Goal: Find specific page/section: Find specific page/section

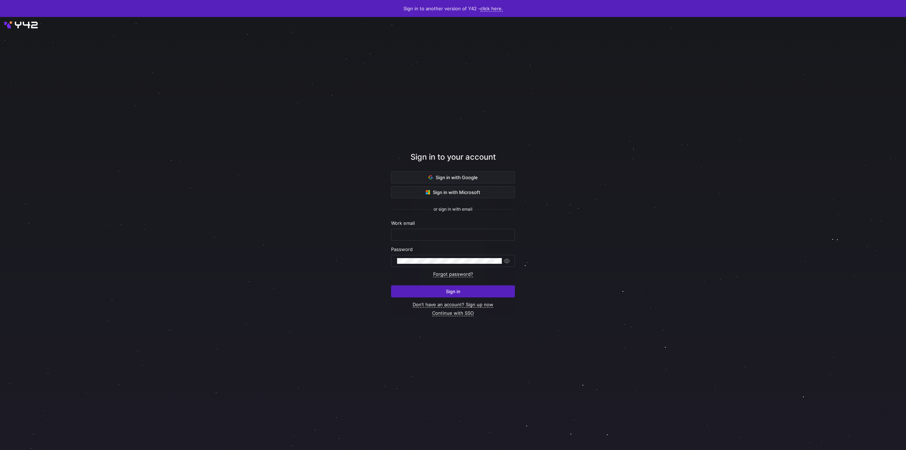
type input "lukas@oatsome.de"
click at [446, 289] on span "Sign in" at bounding box center [453, 291] width 15 height 6
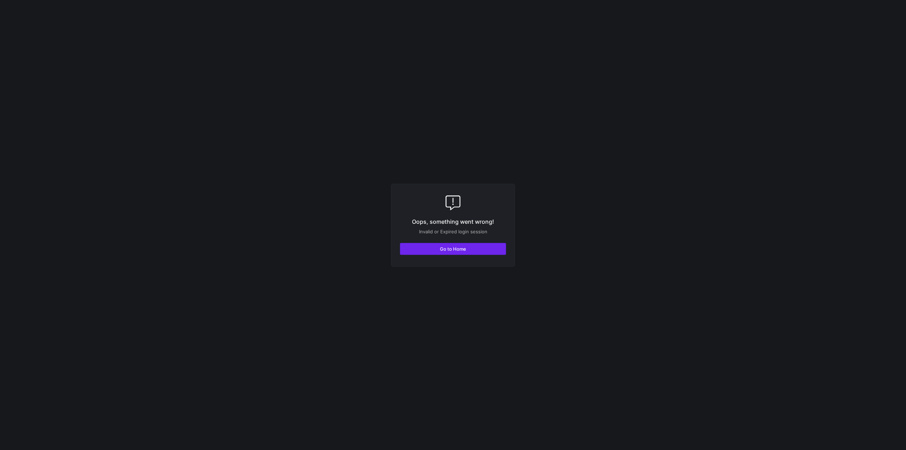
click at [434, 249] on span "button" at bounding box center [452, 248] width 105 height 11
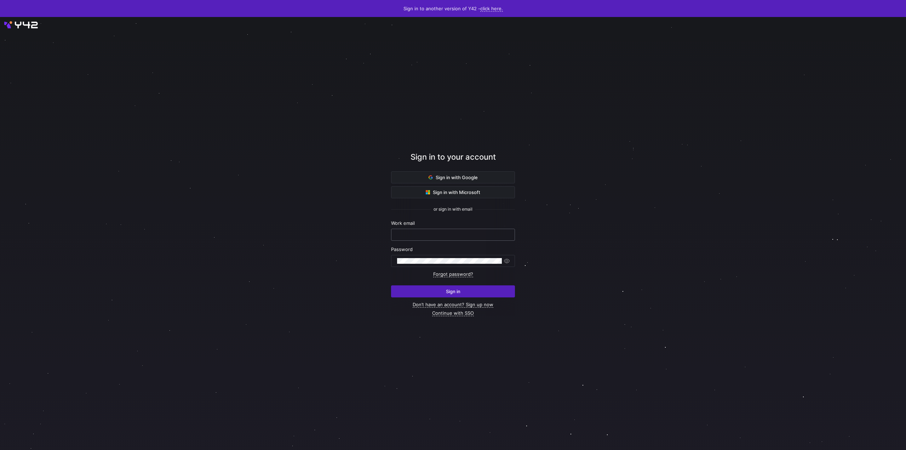
click at [500, 234] on keeper-lock "Open Keeper Popup" at bounding box center [503, 234] width 8 height 8
type input "lukas@oatsome.de"
click at [449, 286] on span "submit" at bounding box center [452, 291] width 123 height 11
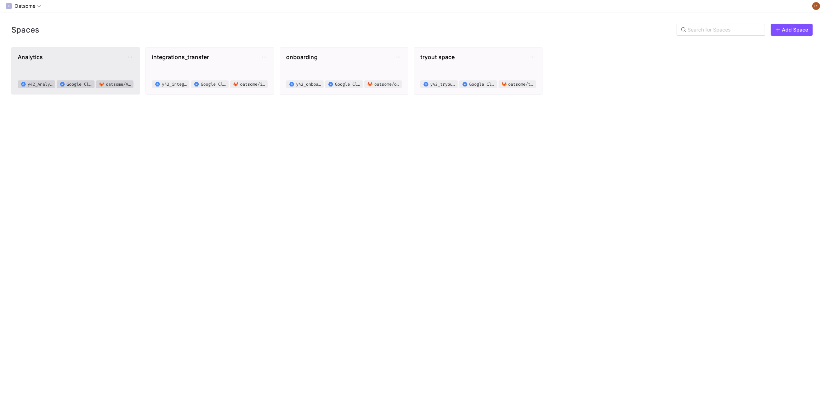
click at [86, 66] on span "Analytics y42_Analytics_b3d791faa89d49bdaf17de623a31f048 Google Cloud Storage o…" at bounding box center [76, 70] width 116 height 35
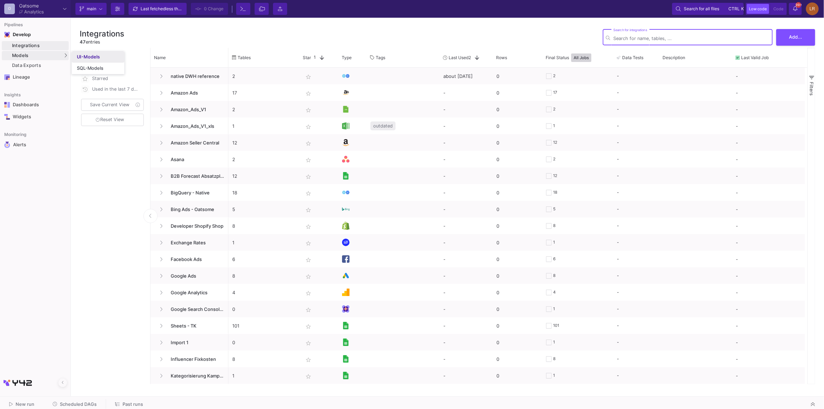
click at [82, 58] on div "UI-Models" at bounding box center [88, 57] width 23 height 6
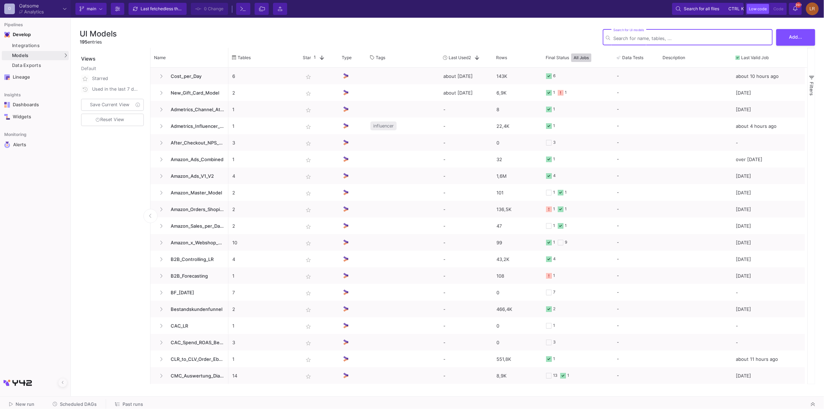
click at [625, 41] on input "Search for UI models" at bounding box center [691, 38] width 156 height 5
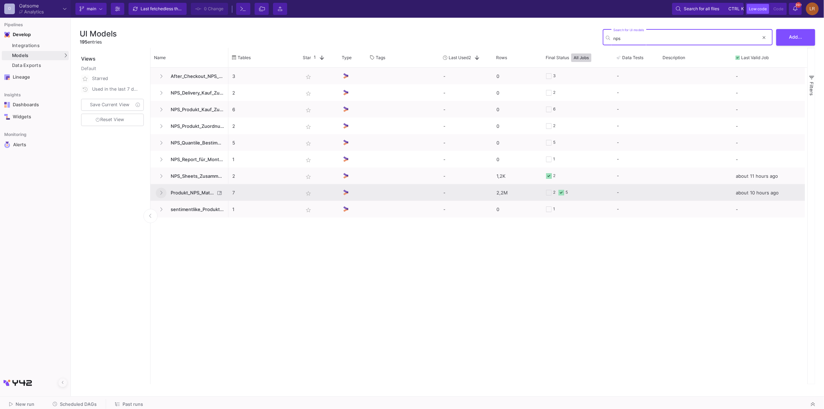
click at [161, 191] on icon at bounding box center [161, 192] width 3 height 5
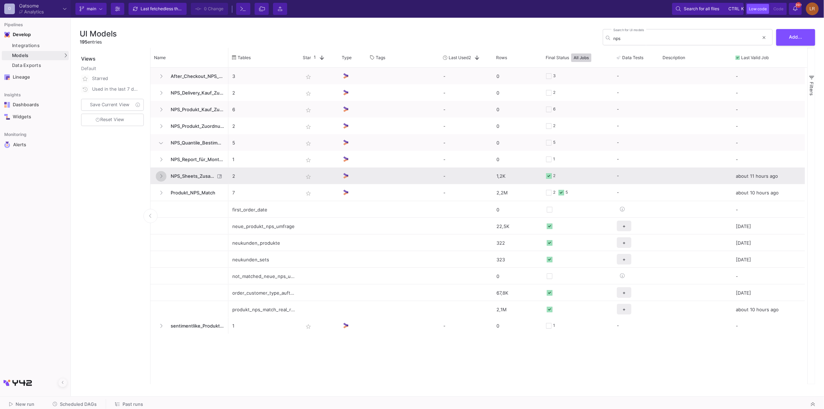
click at [161, 178] on icon at bounding box center [161, 176] width 3 height 5
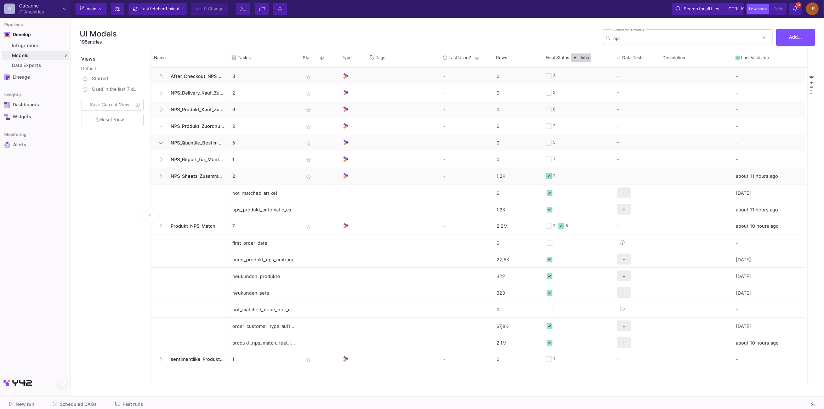
click at [641, 39] on input "nps" at bounding box center [685, 38] width 145 height 5
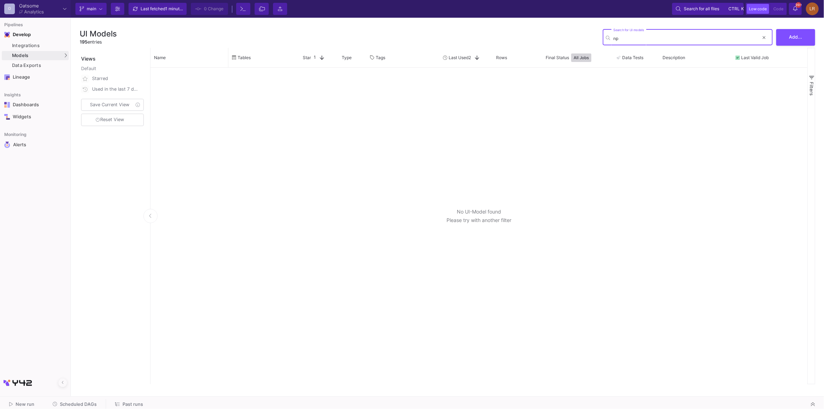
type input "n"
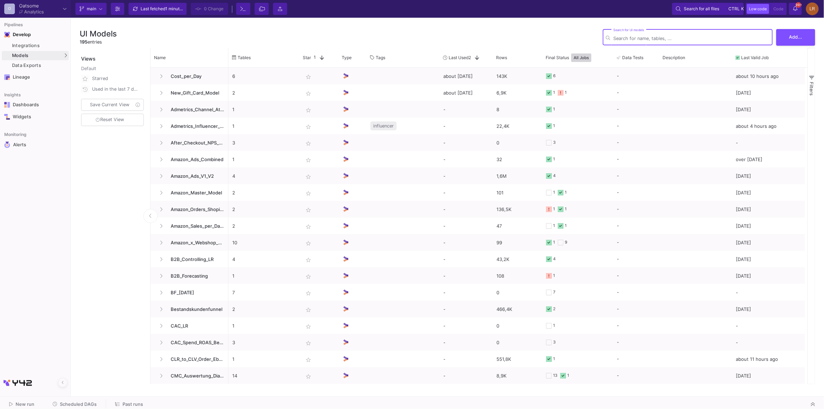
click at [626, 37] on input "Search for UI models" at bounding box center [691, 38] width 156 height 5
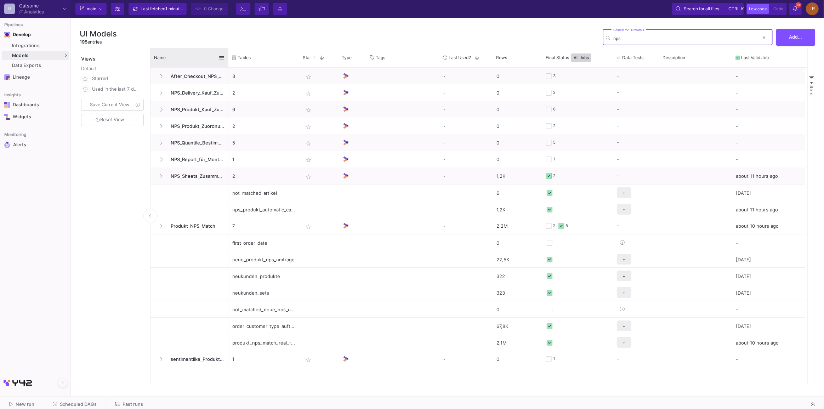
type input "nps"
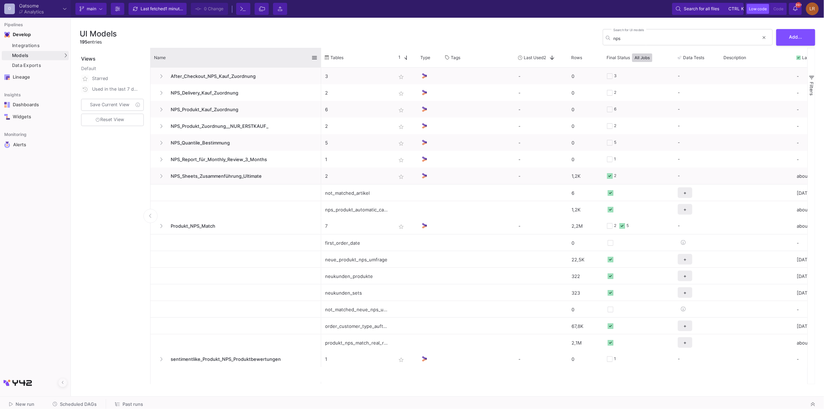
drag, startPoint x: 227, startPoint y: 56, endPoint x: 320, endPoint y: 56, distance: 92.7
click at [320, 56] on div at bounding box center [321, 57] width 3 height 19
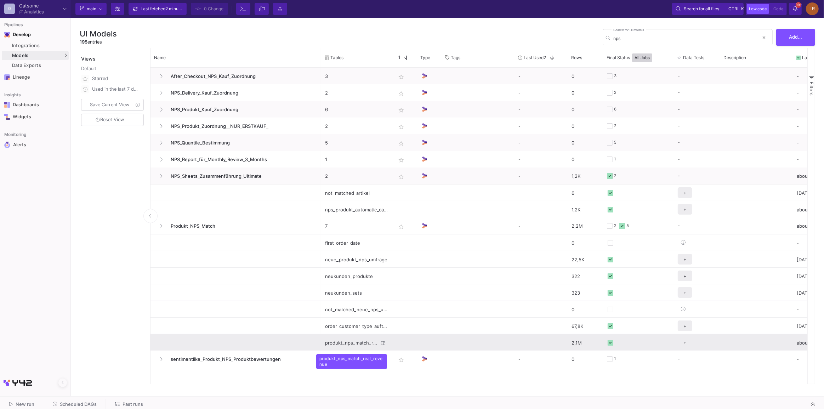
click at [349, 342] on div "produkt_nps_match_real_revenue" at bounding box center [351, 342] width 53 height 17
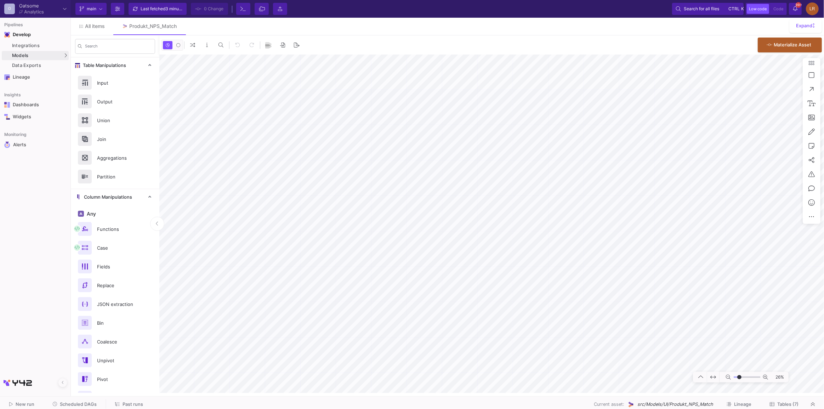
type input "-4"
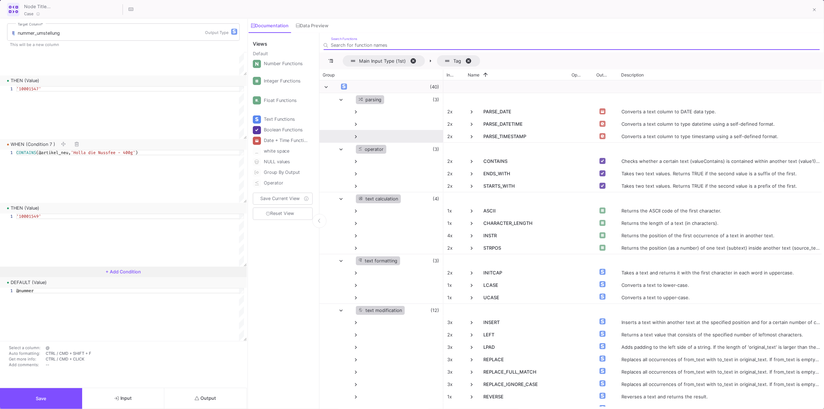
scroll to position [678, 0]
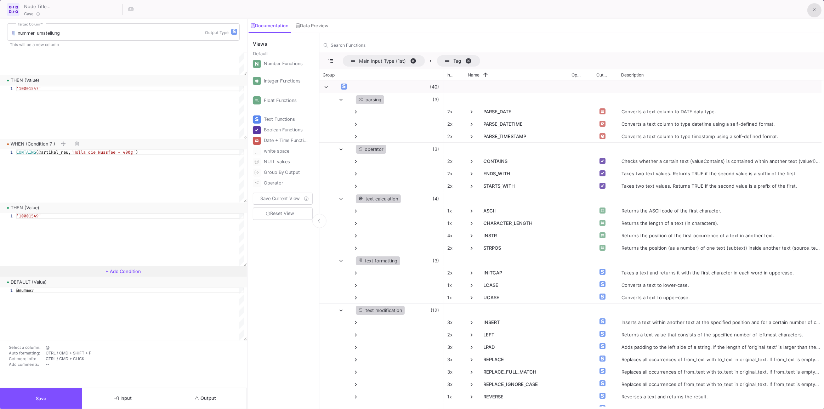
click at [810, 12] on button at bounding box center [814, 10] width 14 height 14
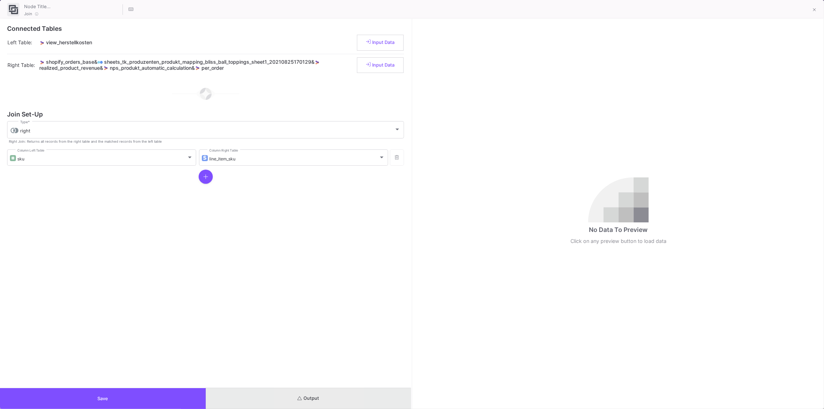
click at [297, 400] on icon "submit" at bounding box center [299, 398] width 5 height 5
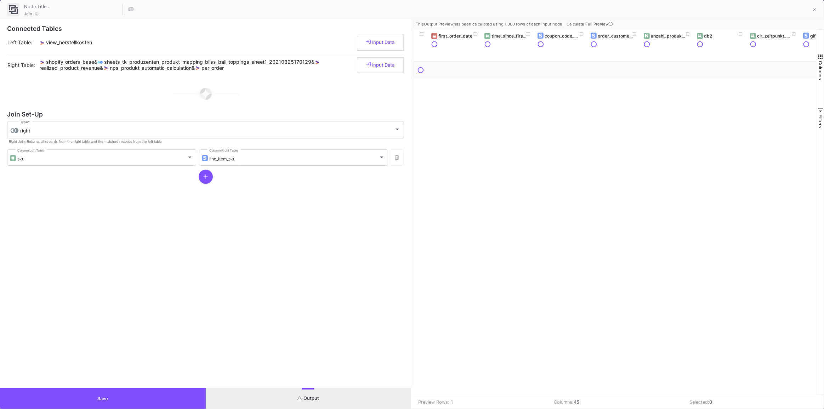
scroll to position [0, 0]
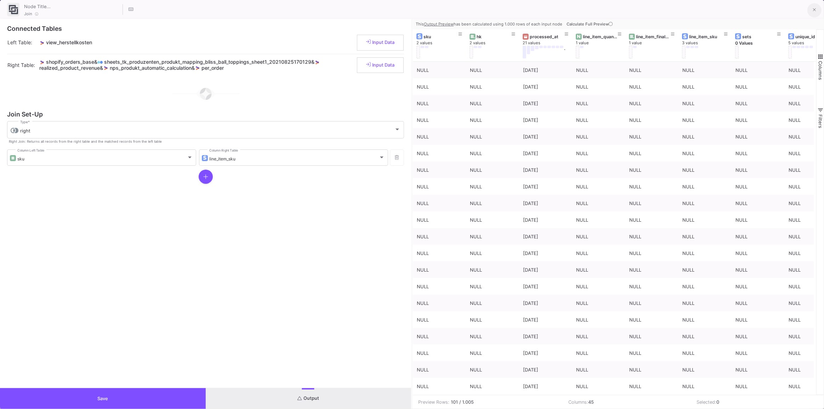
drag, startPoint x: 813, startPoint y: 8, endPoint x: 808, endPoint y: 10, distance: 5.1
click at [812, 8] on button at bounding box center [814, 10] width 14 height 14
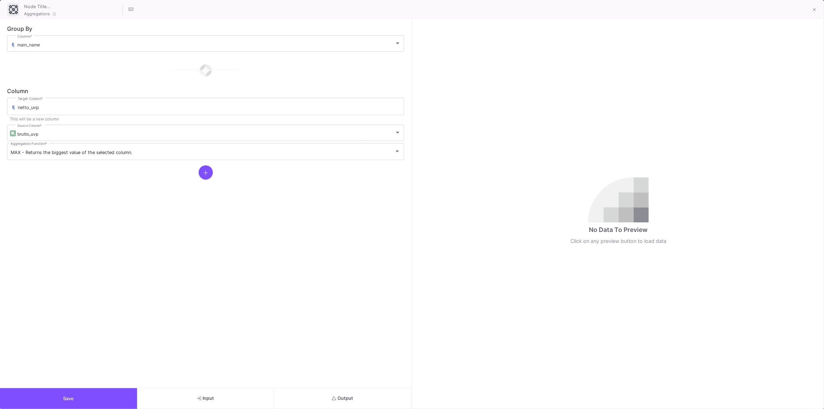
click at [332, 400] on icon "submit" at bounding box center [334, 398] width 5 height 4
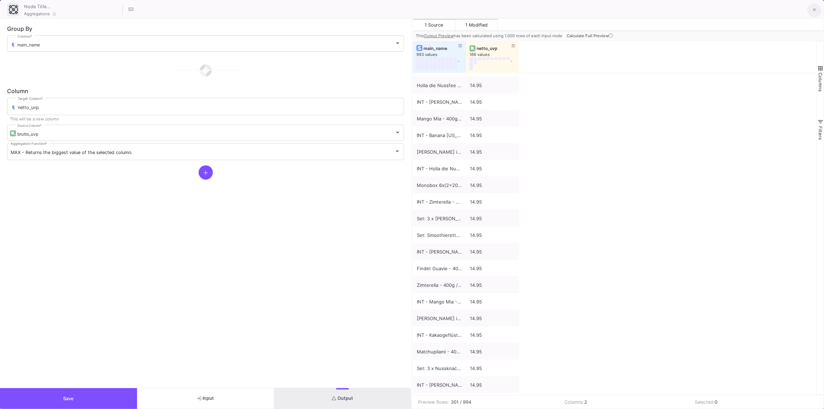
click at [809, 10] on button at bounding box center [814, 10] width 14 height 14
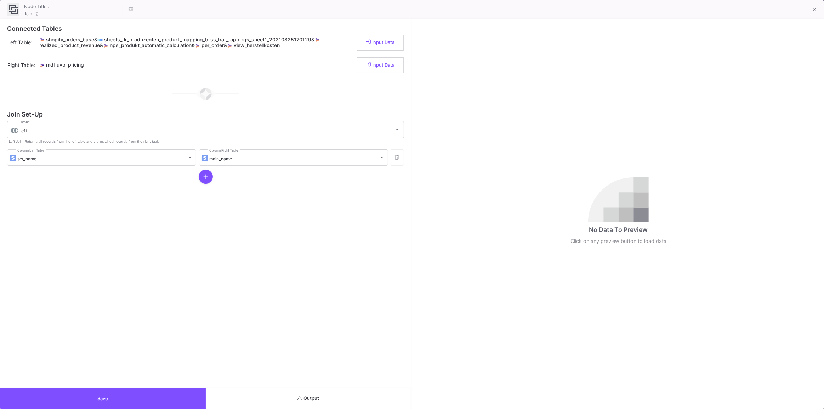
click at [307, 397] on span "Output" at bounding box center [308, 397] width 22 height 5
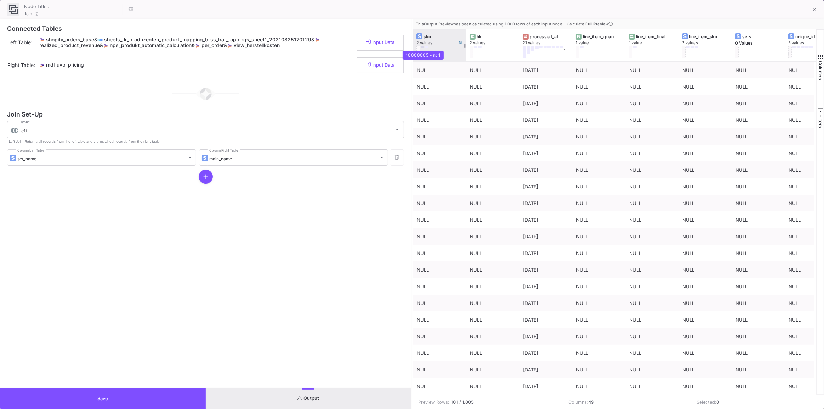
click at [423, 46] on button at bounding box center [422, 47] width 4 height 2
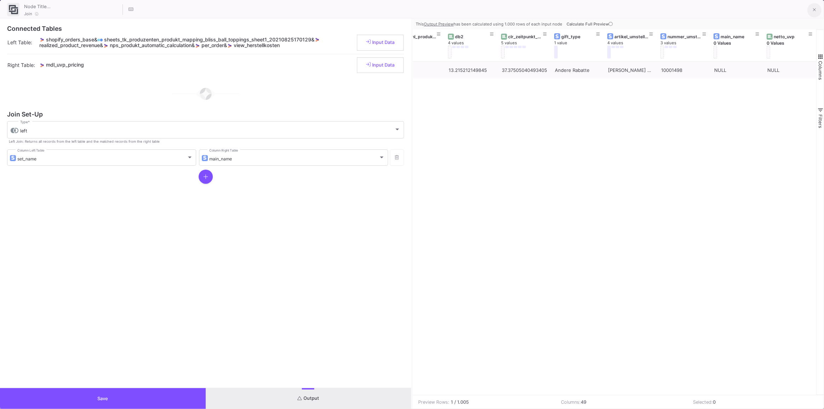
click at [814, 13] on span at bounding box center [814, 9] width 3 height 7
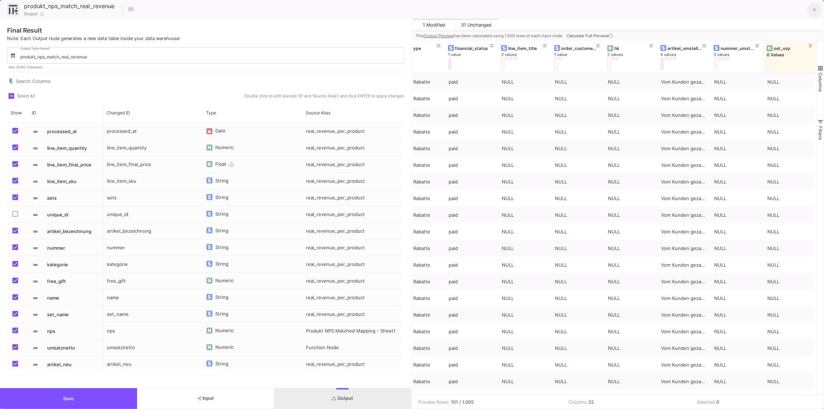
click at [814, 10] on icon at bounding box center [813, 9] width 3 height 3
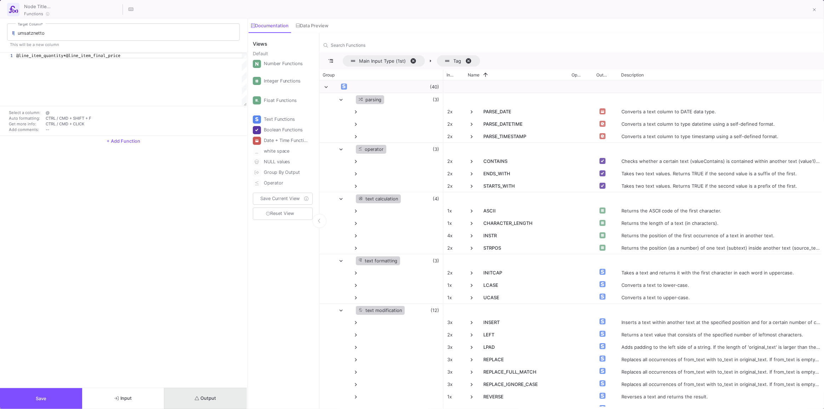
click at [195, 403] on button "Output" at bounding box center [205, 398] width 82 height 21
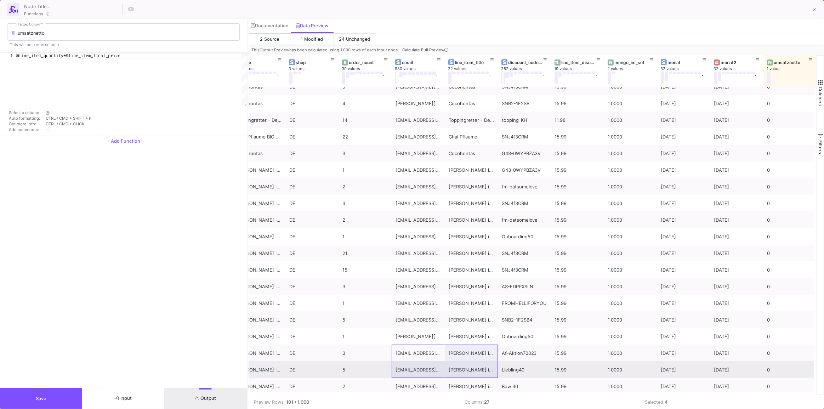
scroll to position [71, 0]
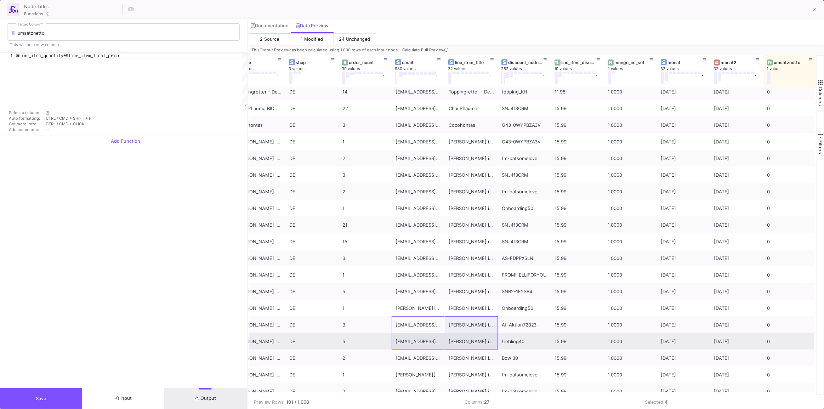
drag, startPoint x: 443, startPoint y: 388, endPoint x: 492, endPoint y: 388, distance: 48.8
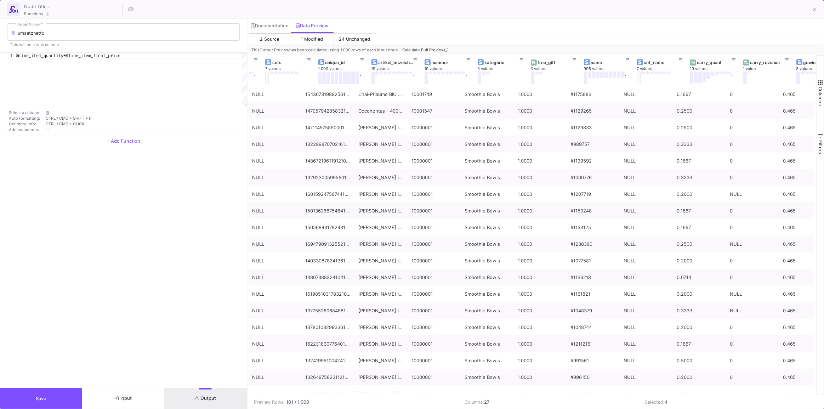
scroll to position [0, 199]
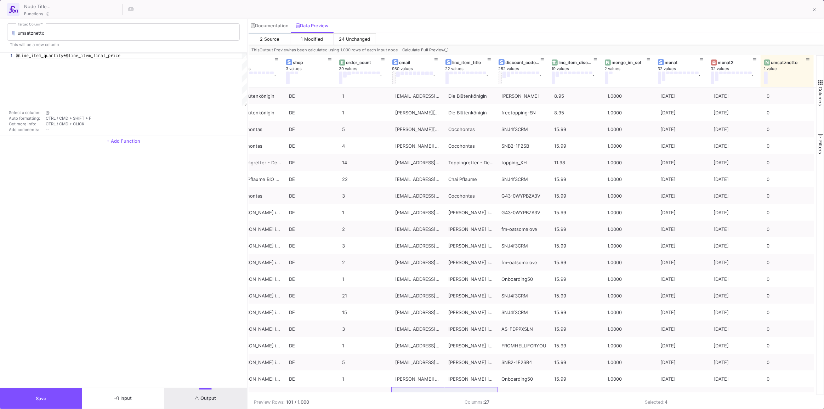
click at [444, 48] on icon at bounding box center [446, 50] width 4 height 4
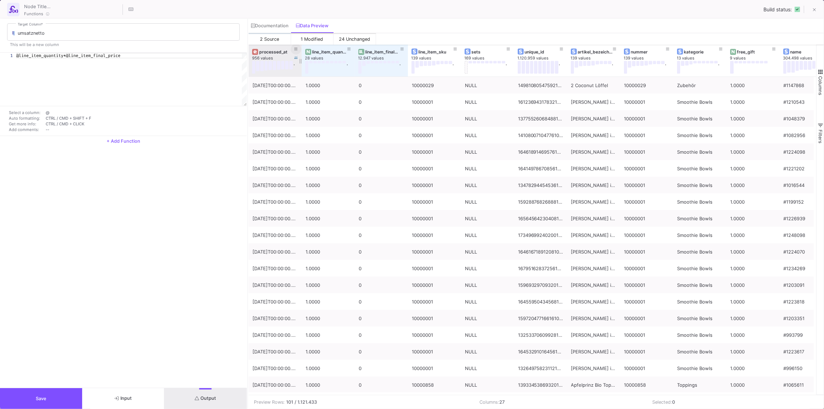
click at [296, 51] on icon at bounding box center [296, 49] width 4 height 4
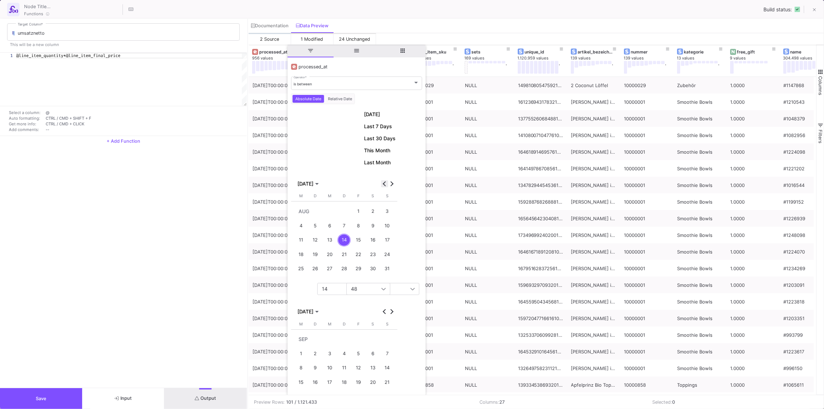
click at [383, 182] on button "Previous month" at bounding box center [384, 183] width 7 height 7
click at [315, 225] on div "1" at bounding box center [315, 225] width 13 height 13
click at [346, 281] on div "31" at bounding box center [343, 282] width 13 height 13
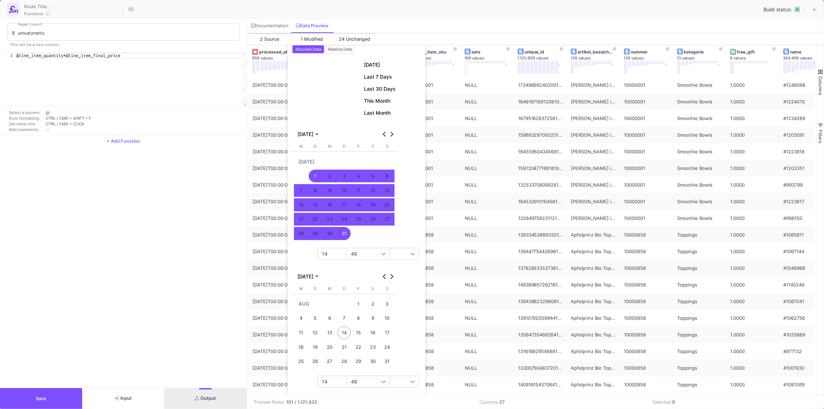
scroll to position [90, 0]
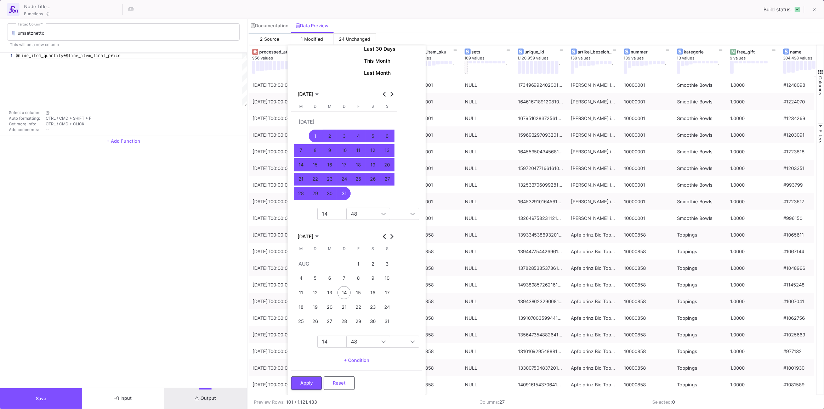
click at [305, 372] on div "Apply Reset" at bounding box center [356, 381] width 131 height 22
click at [307, 377] on button "Apply" at bounding box center [306, 381] width 31 height 13
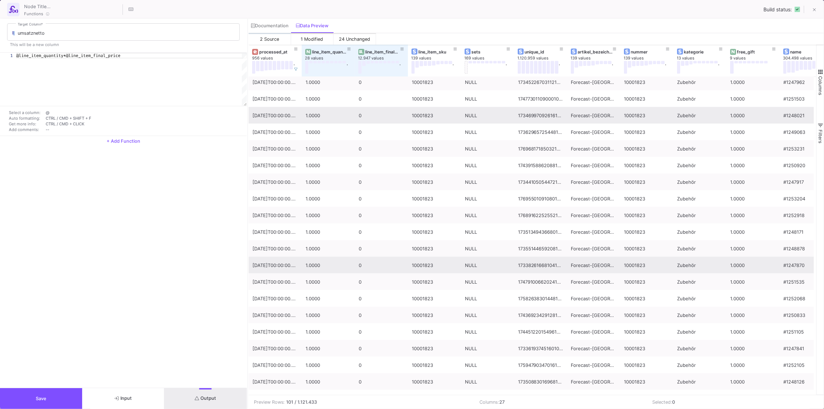
scroll to position [447, 0]
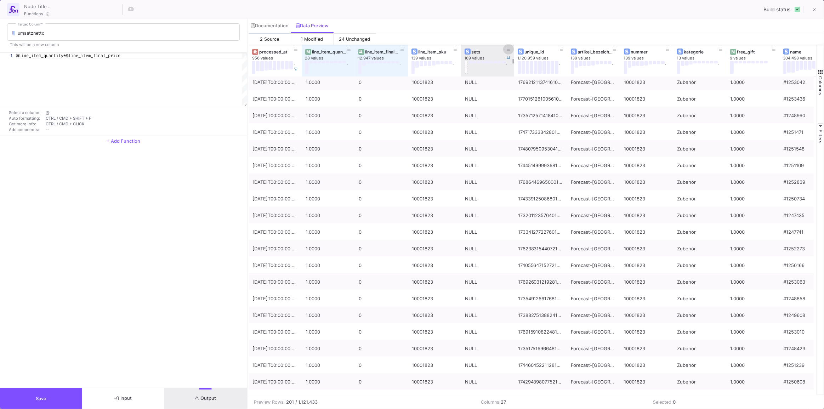
click at [505, 49] on button at bounding box center [508, 49] width 11 height 11
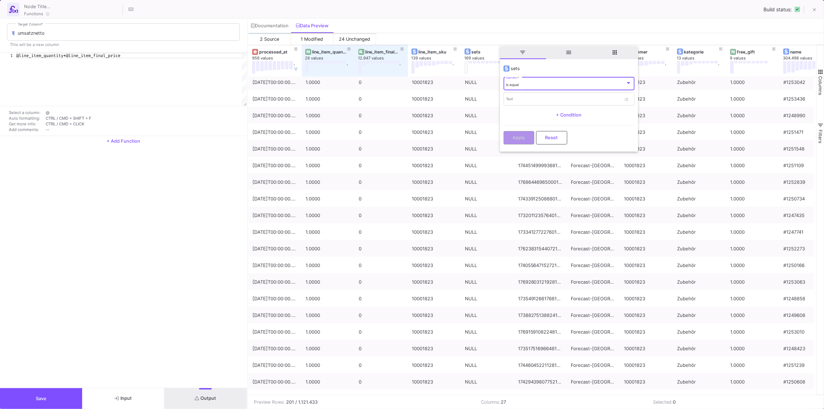
click at [535, 85] on div "is equal" at bounding box center [565, 84] width 119 height 5
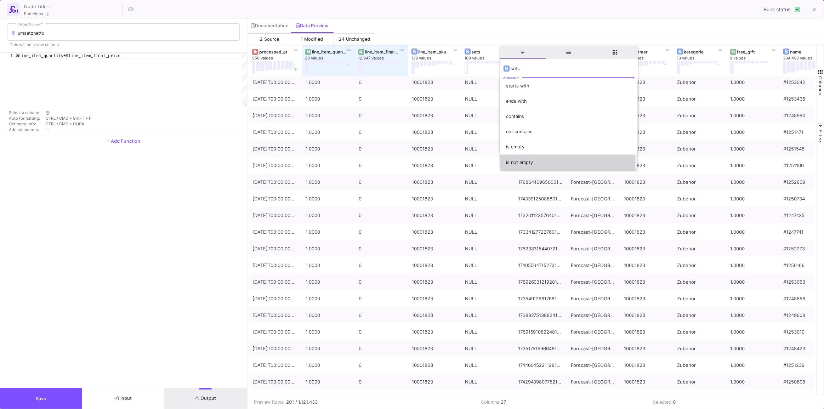
click at [533, 162] on span "is not empty" at bounding box center [569, 162] width 126 height 15
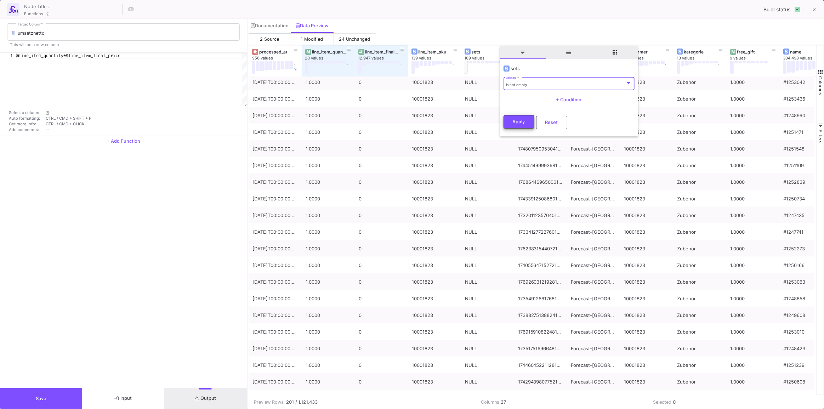
click at [510, 120] on button "Apply" at bounding box center [518, 121] width 31 height 13
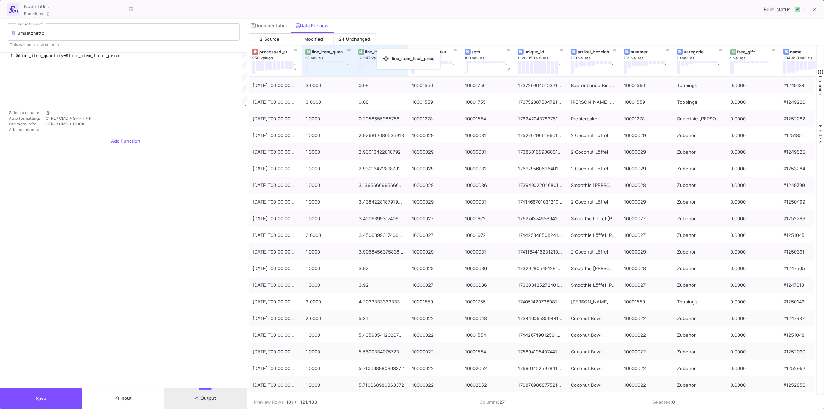
drag, startPoint x: 405, startPoint y: 52, endPoint x: 380, endPoint y: 53, distance: 24.8
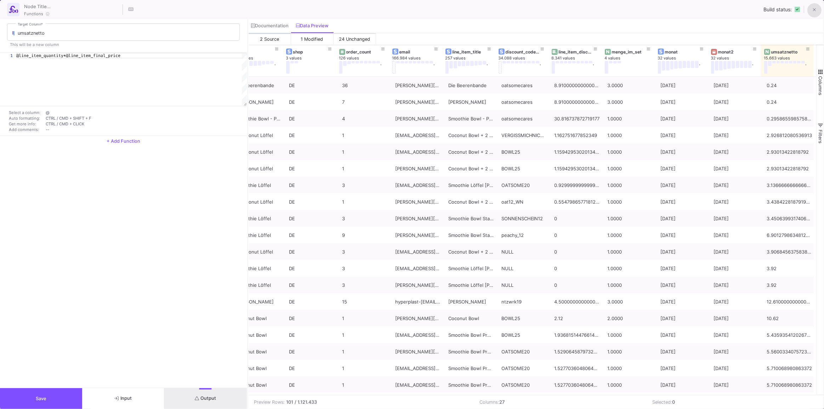
click at [812, 10] on button at bounding box center [814, 10] width 14 height 14
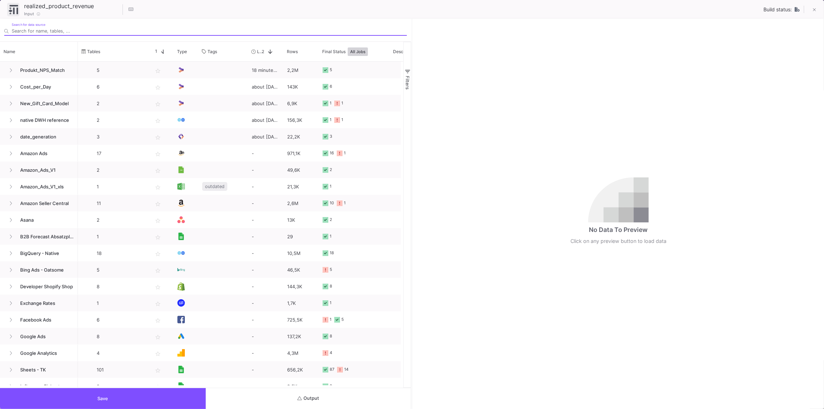
click at [270, 390] on button "Output" at bounding box center [309, 398] width 206 height 21
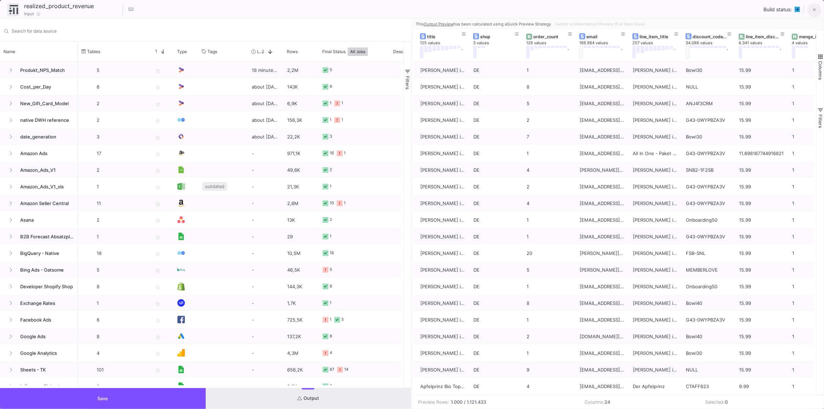
click at [811, 7] on button at bounding box center [814, 10] width 14 height 14
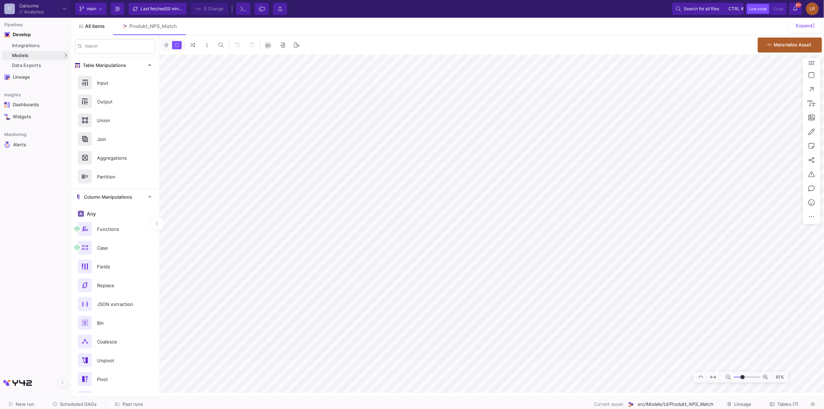
click at [88, 26] on span "All items" at bounding box center [95, 26] width 20 height 6
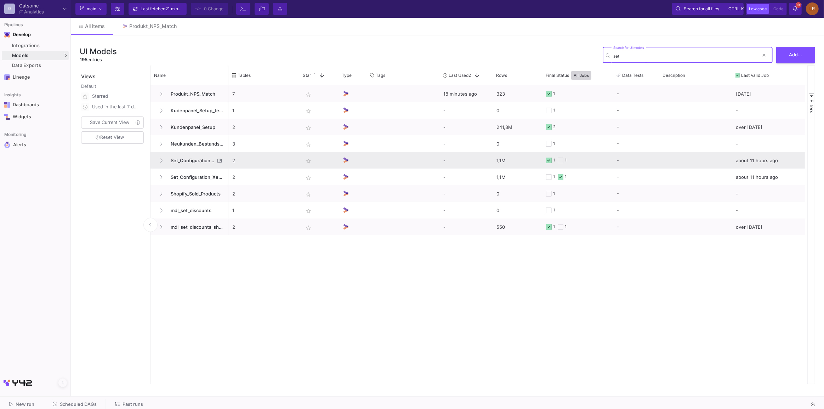
type input "set"
click at [155, 162] on div "Set_Configuration_Xentral" at bounding box center [189, 160] width 70 height 17
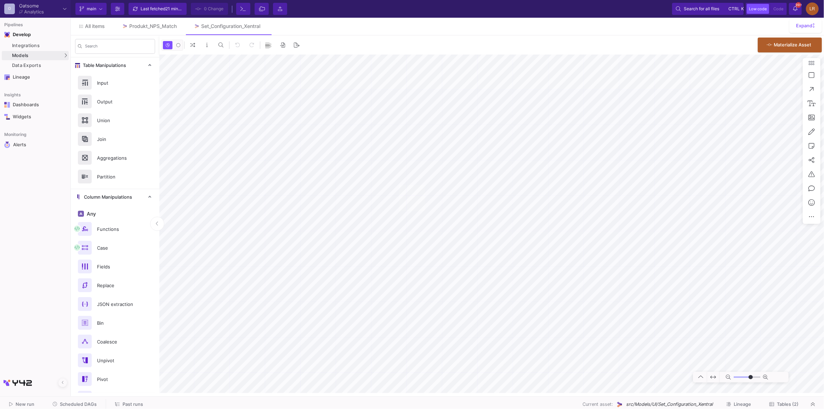
type input "-14"
click at [85, 28] on span "All items" at bounding box center [95, 26] width 20 height 6
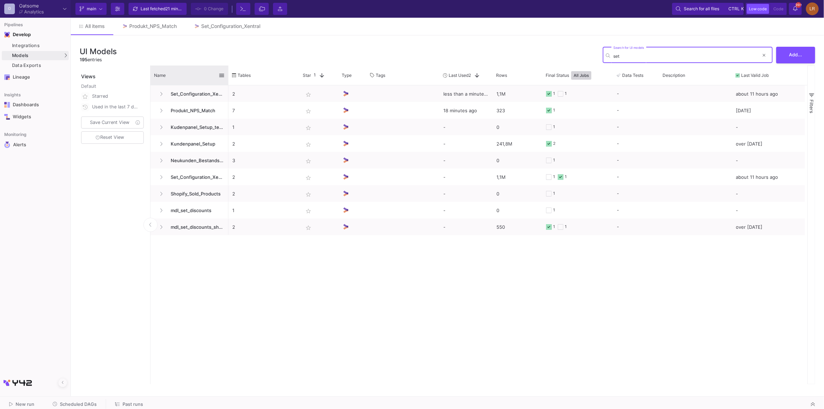
type input "set"
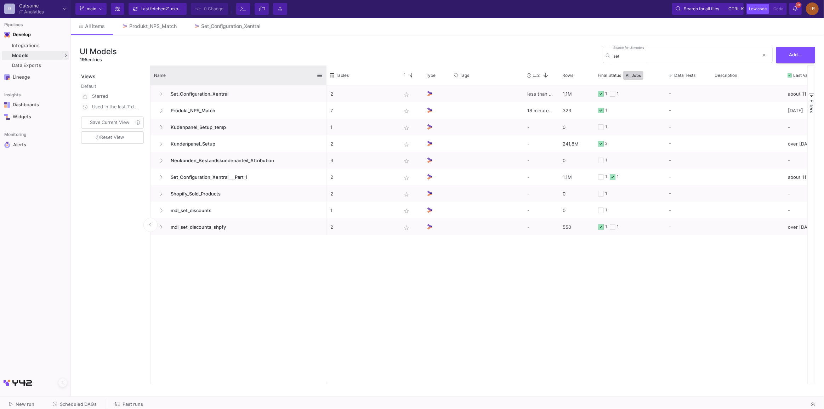
drag, startPoint x: 227, startPoint y: 74, endPoint x: 325, endPoint y: 74, distance: 98.0
click at [325, 74] on div at bounding box center [326, 74] width 3 height 19
click at [227, 25] on div "Set_Configuration_Xentral" at bounding box center [230, 26] width 59 height 6
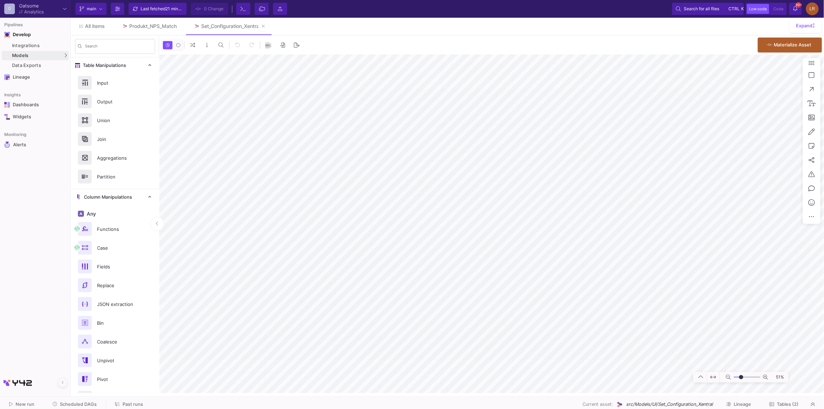
type input "-6"
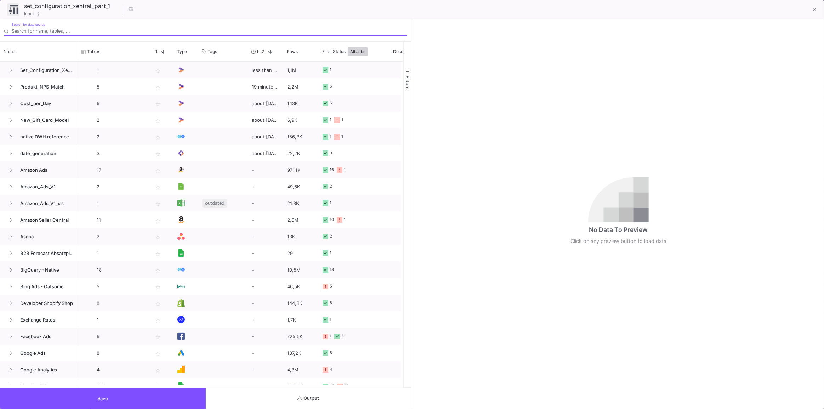
click at [340, 396] on button "Output" at bounding box center [309, 398] width 206 height 21
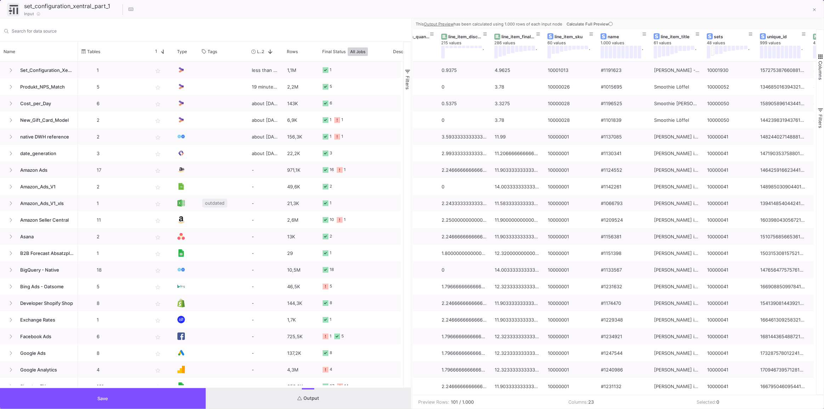
scroll to position [0, 65]
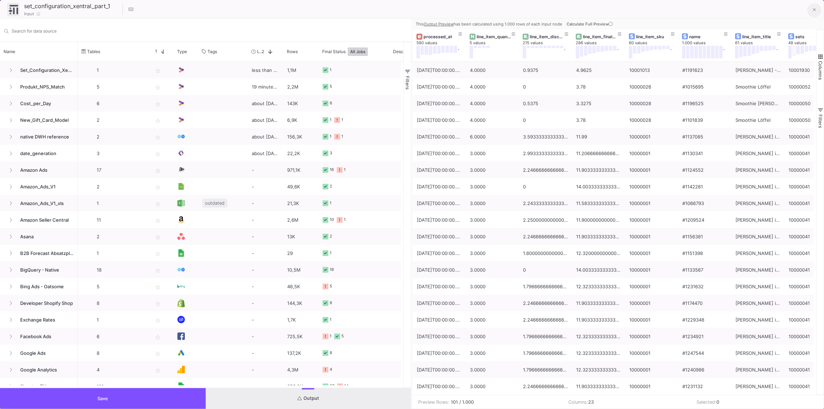
click at [815, 7] on icon at bounding box center [814, 9] width 3 height 5
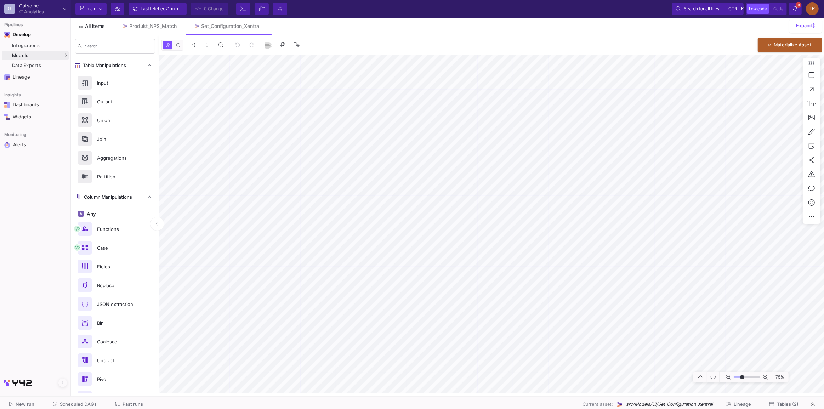
click at [95, 31] on link "All items" at bounding box center [92, 26] width 42 height 17
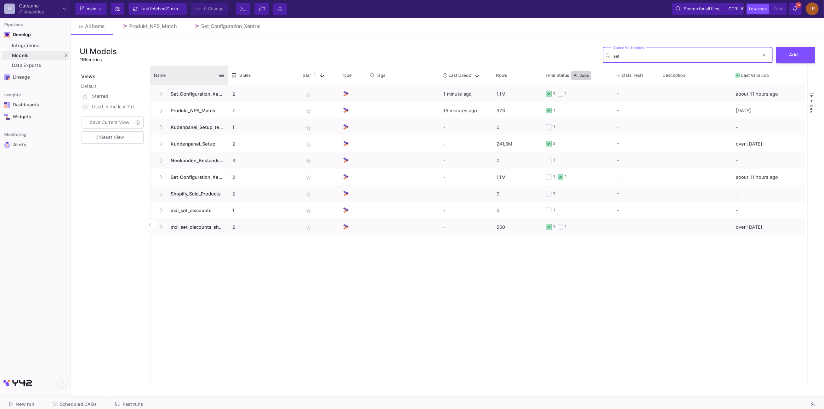
type input "set"
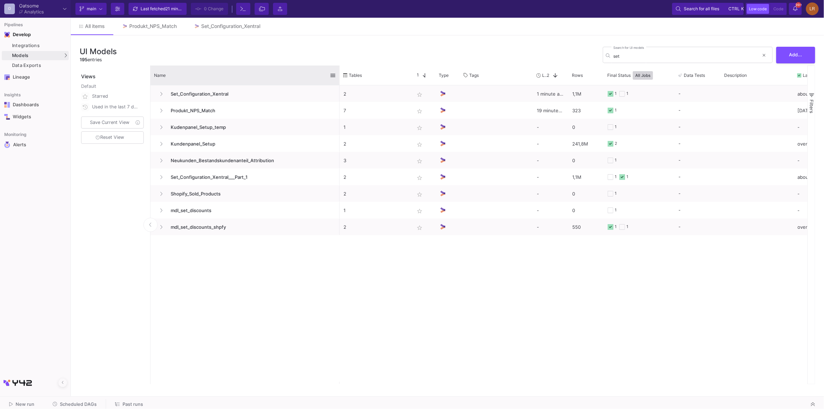
drag, startPoint x: 227, startPoint y: 68, endPoint x: 338, endPoint y: 71, distance: 111.5
click at [338, 71] on div at bounding box center [339, 74] width 3 height 19
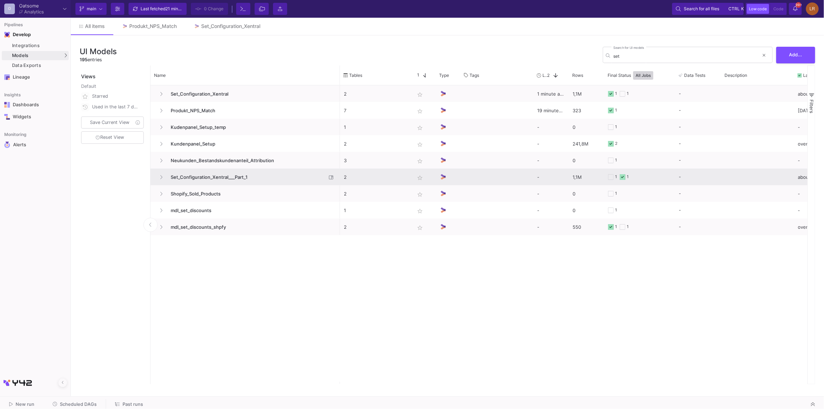
click at [245, 177] on span "Set_Configuration_Xentral___Part_1" at bounding box center [246, 177] width 160 height 17
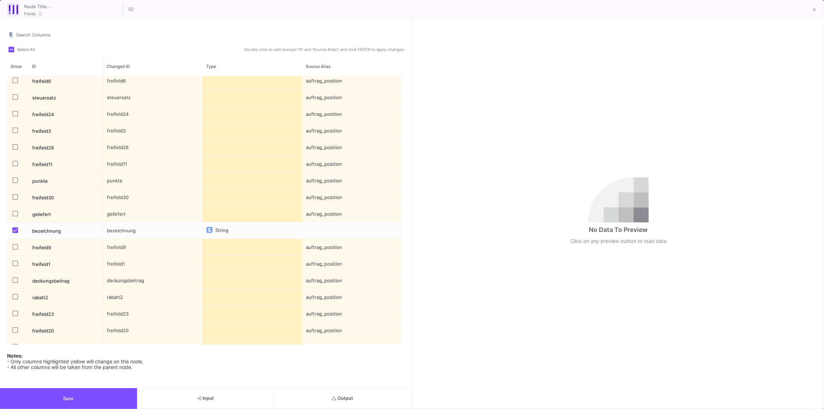
scroll to position [750, 0]
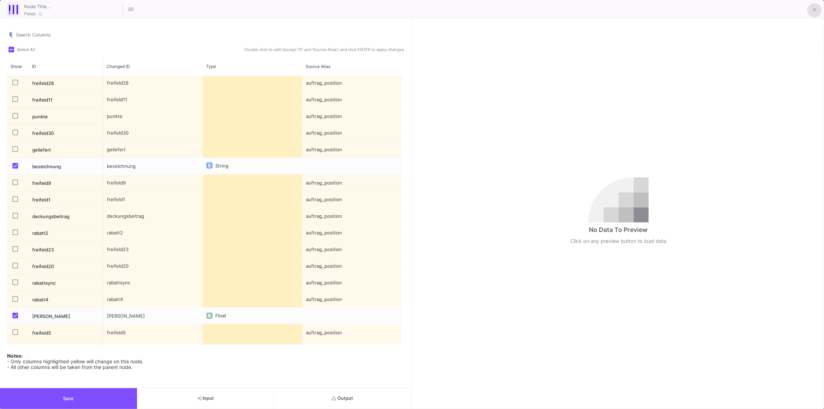
click at [810, 9] on button at bounding box center [814, 10] width 14 height 14
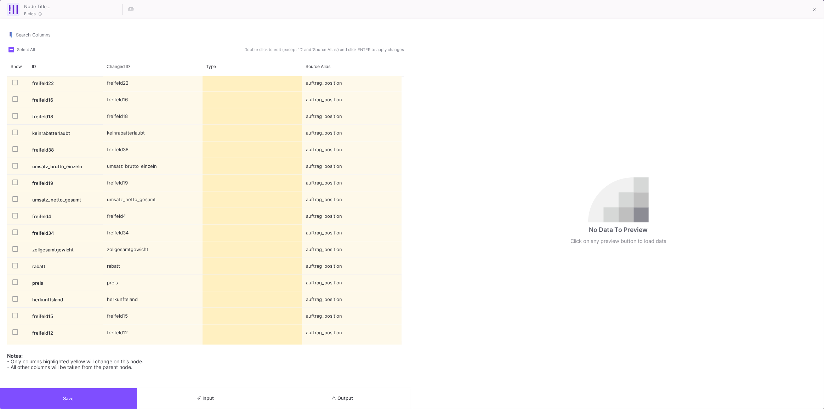
scroll to position [1651, 0]
click at [352, 392] on button "Output" at bounding box center [342, 398] width 137 height 21
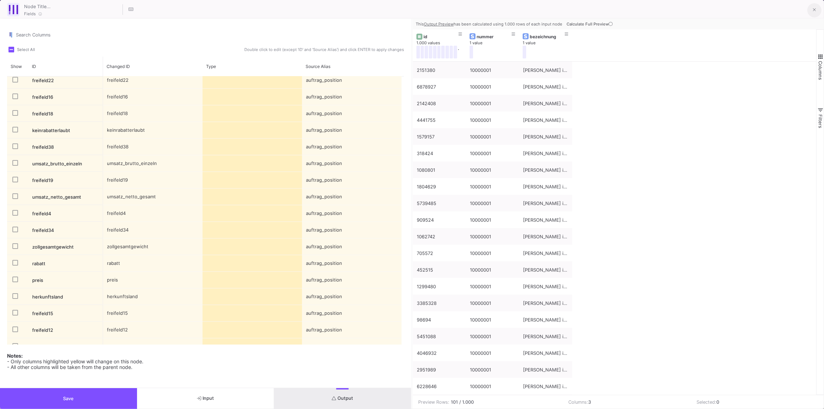
click at [814, 7] on span at bounding box center [814, 9] width 3 height 7
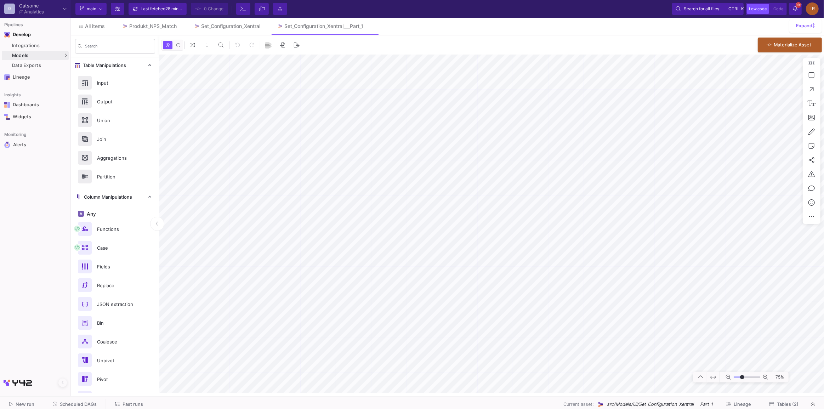
type input "-49"
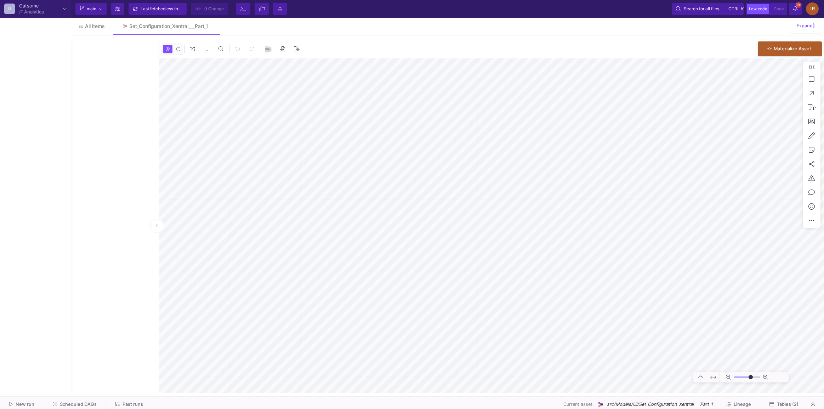
type input "0"
